Goal: Find specific page/section: Find specific page/section

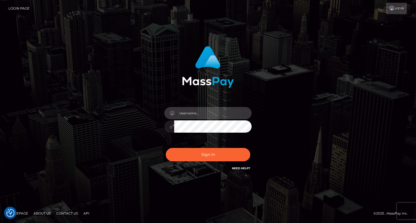
click at [201, 114] on input "text" at bounding box center [212, 113] width 77 height 12
type input "oli.fanvue"
click at [219, 114] on input "text" at bounding box center [212, 113] width 77 height 12
type input "oli.fanvue"
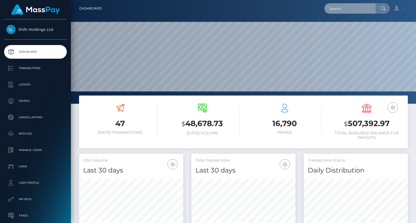
scroll to position [97, 104]
click at [356, 11] on input "text" at bounding box center [349, 8] width 51 height 10
paste input "writejay@proton.me"
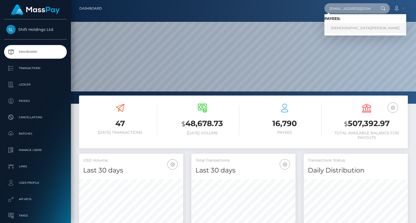
type input "writejay@proton.me"
click at [356, 28] on link "CHRISTIAN LUIDOLD" at bounding box center [365, 28] width 82 height 10
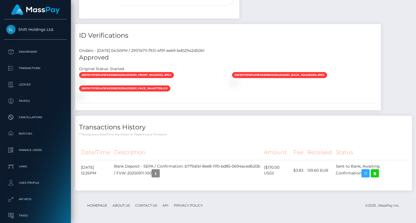
scroll to position [509, 0]
click at [378, 174] on icon at bounding box center [375, 173] width 7 height 7
